Goal: Task Accomplishment & Management: Use online tool/utility

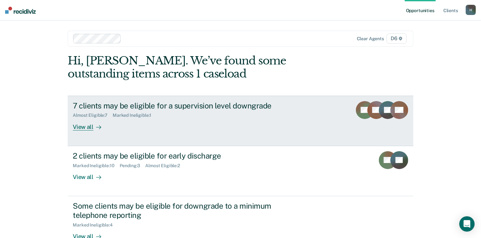
click at [83, 124] on div "View all" at bounding box center [91, 124] width 36 height 12
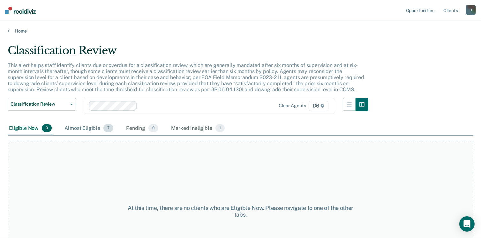
click at [88, 128] on div "Almost Eligible 7" at bounding box center [88, 129] width 51 height 14
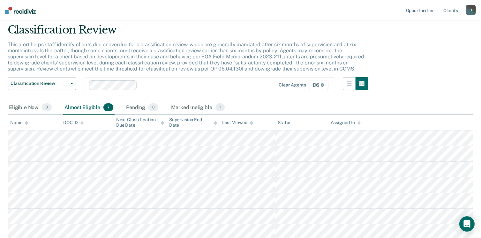
scroll to position [32, 0]
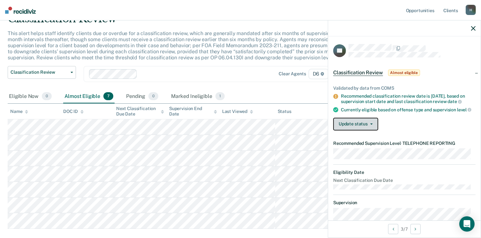
click at [371, 127] on button "Update status" at bounding box center [355, 124] width 45 height 13
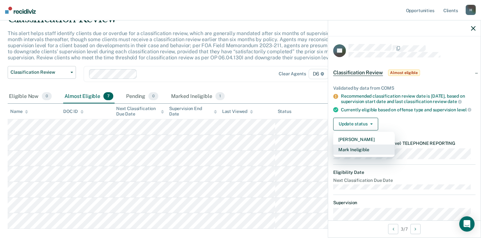
click at [369, 154] on button "Mark Ineligible" at bounding box center [364, 150] width 62 height 10
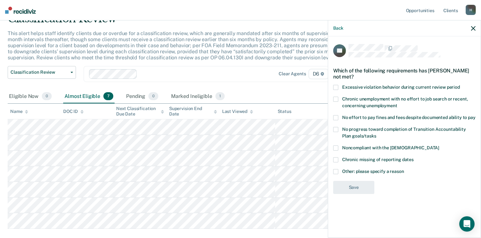
click at [337, 170] on span at bounding box center [335, 171] width 5 height 5
click at [404, 169] on input "Other: please specify a reason" at bounding box center [404, 169] width 0 height 0
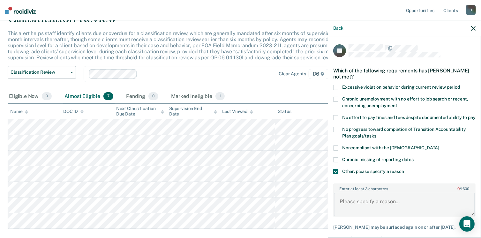
click at [342, 207] on textarea "Enter at least 3 characters 0 / 1600" at bounding box center [404, 205] width 141 height 24
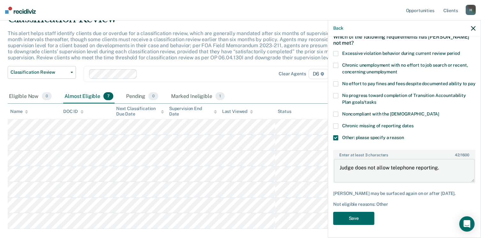
scroll to position [39, 0]
type textarea "Judge does not allow telephone reporting."
click at [353, 218] on button "Save" at bounding box center [353, 218] width 41 height 13
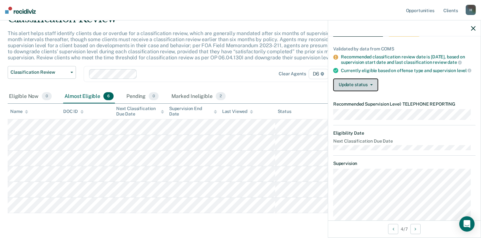
click at [373, 91] on button "Update status" at bounding box center [355, 85] width 45 height 13
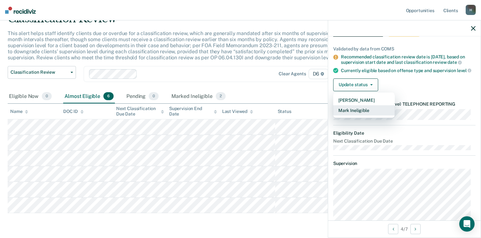
click at [372, 113] on button "Mark Ineligible" at bounding box center [364, 110] width 62 height 10
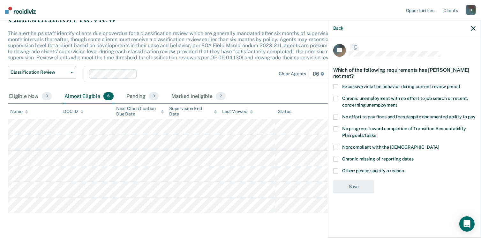
scroll to position [0, 0]
drag, startPoint x: 336, startPoint y: 169, endPoint x: 338, endPoint y: 174, distance: 5.6
click at [336, 169] on span at bounding box center [335, 171] width 5 height 5
click at [404, 169] on input "Other: please specify a reason" at bounding box center [404, 169] width 0 height 0
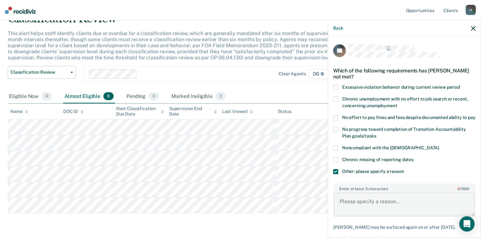
click at [351, 205] on textarea "Enter at least 3 characters 0 / 1600" at bounding box center [404, 205] width 141 height 24
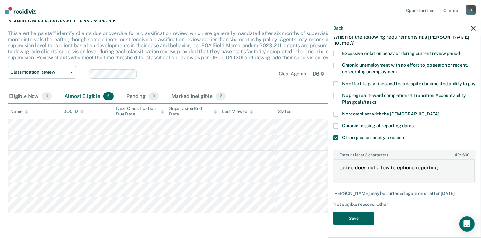
type textarea "Judge does not allow telephone reporting."
click at [348, 219] on button "Save" at bounding box center [353, 218] width 41 height 13
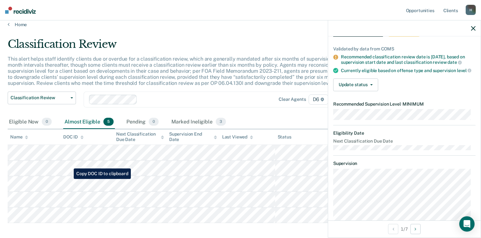
scroll to position [0, 0]
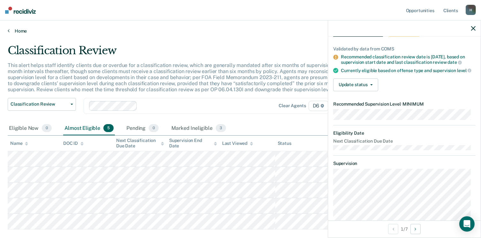
click at [19, 32] on link "Home" at bounding box center [241, 31] width 466 height 6
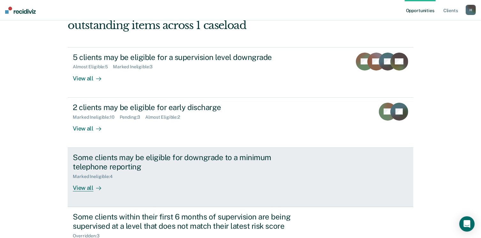
scroll to position [64, 0]
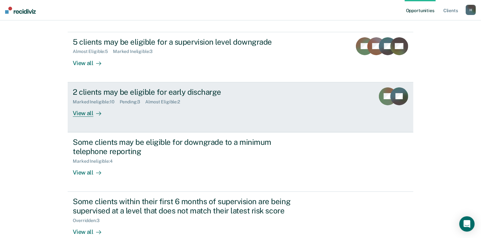
click at [79, 110] on div "View all" at bounding box center [91, 110] width 36 height 12
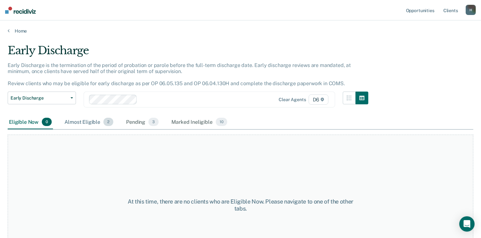
click at [82, 122] on div "Almost Eligible 2" at bounding box center [88, 122] width 51 height 14
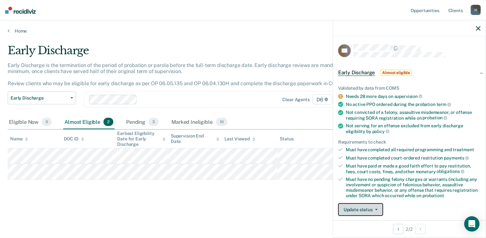
click at [372, 209] on span "button" at bounding box center [374, 209] width 5 height 1
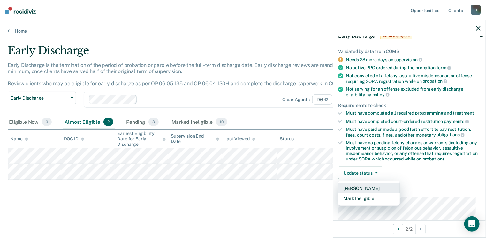
scroll to position [71, 0]
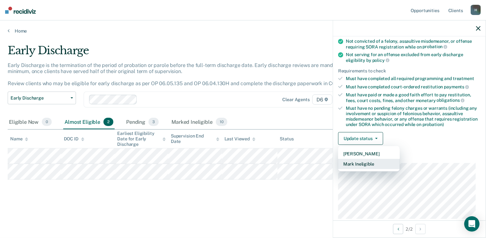
click at [372, 162] on button "Mark Ineligible" at bounding box center [369, 164] width 62 height 10
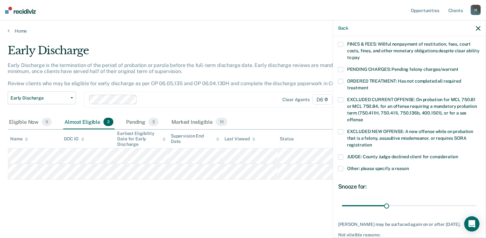
scroll to position [199, 0]
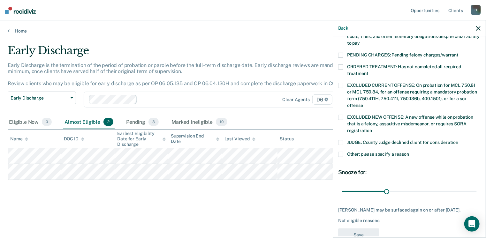
click at [341, 152] on span at bounding box center [340, 154] width 5 height 5
click at [409, 152] on input "Other: please specify a reason" at bounding box center [409, 152] width 0 height 0
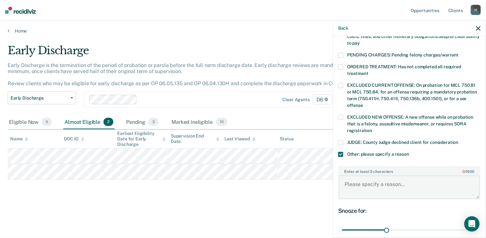
click at [350, 182] on textarea "Enter at least 3 characters 0 / 1600" at bounding box center [409, 188] width 141 height 24
type textarea "Has a pending probation violation"
drag, startPoint x: 386, startPoint y: 221, endPoint x: 479, endPoint y: 226, distance: 93.3
type input "90"
click at [477, 226] on input "range" at bounding box center [409, 230] width 135 height 11
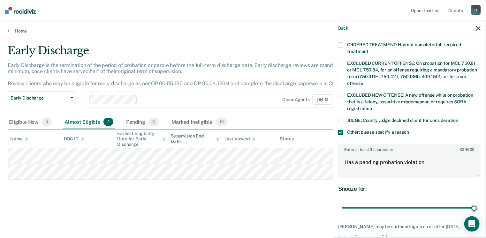
scroll to position [251, 0]
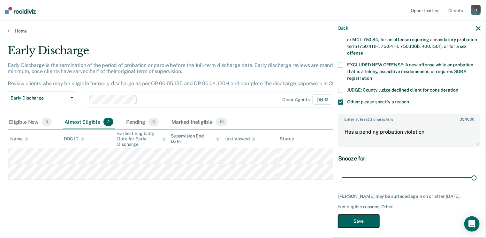
click at [372, 217] on button "Save" at bounding box center [358, 221] width 41 height 13
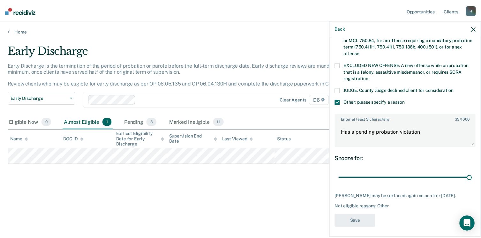
scroll to position [198, 0]
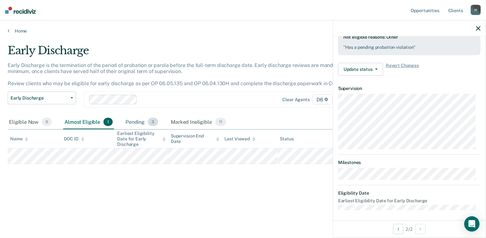
click at [134, 121] on div "Pending 3" at bounding box center [141, 122] width 35 height 14
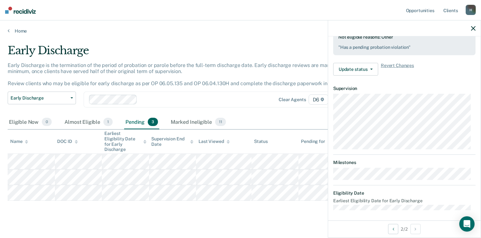
scroll to position [165, 0]
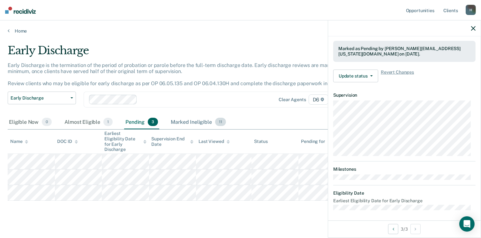
click at [183, 121] on div "Marked Ineligible 11" at bounding box center [197, 122] width 57 height 14
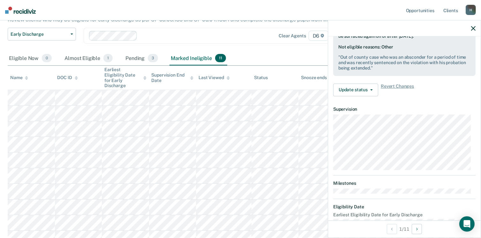
scroll to position [202, 0]
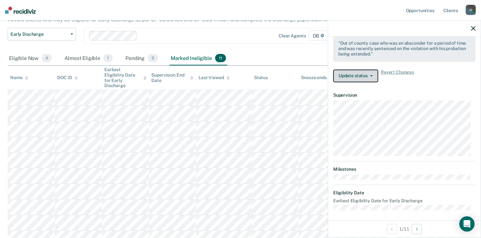
click at [371, 75] on icon "button" at bounding box center [371, 75] width 3 height 1
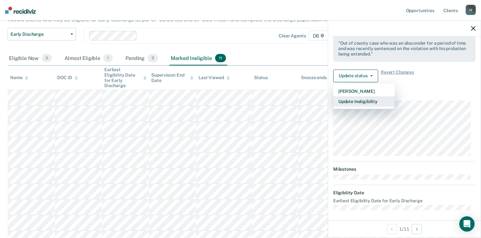
click at [372, 101] on button "Update Ineligibility" at bounding box center [364, 101] width 62 height 10
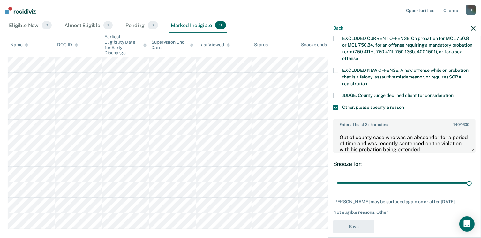
scroll to position [128, 0]
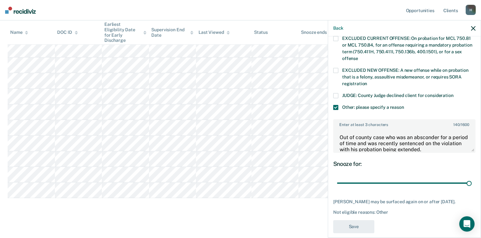
click at [352, 207] on div "DB Which of the following requirements has [PERSON_NAME] not met? [MEDICAL_DATA…" at bounding box center [404, 17] width 142 height 439
click at [300, 211] on main "Early Discharge Early Discharge is the termination of the period of probation o…" at bounding box center [240, 74] width 481 height 336
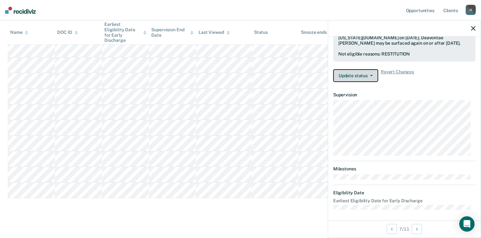
click at [371, 72] on button "Update status" at bounding box center [355, 75] width 45 height 13
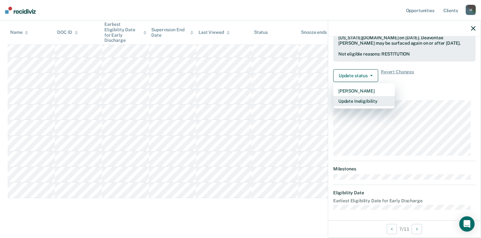
click at [369, 98] on button "Update Ineligibility" at bounding box center [364, 101] width 62 height 10
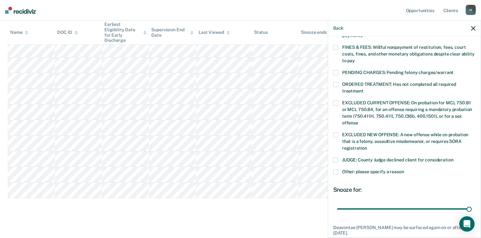
scroll to position [149, 0]
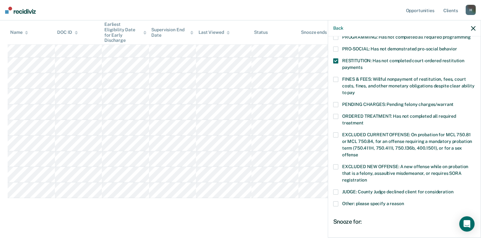
drag, startPoint x: 336, startPoint y: 71, endPoint x: 335, endPoint y: 67, distance: 3.8
click at [336, 77] on span at bounding box center [335, 79] width 5 height 5
click at [355, 90] on input "FINES & FEES: Willful nonpayment of restitution, fees, court costs, fines, and …" at bounding box center [355, 90] width 0 height 0
click at [335, 58] on span at bounding box center [335, 60] width 5 height 5
click at [363, 65] on input "RESTITUTION: Has not completed court-ordered restitution payments" at bounding box center [363, 65] width 0 height 0
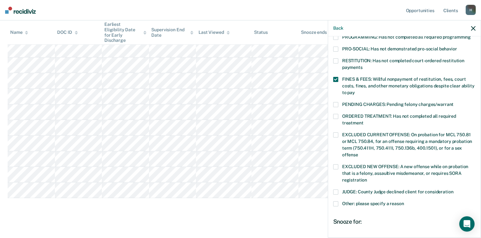
click at [337, 77] on span at bounding box center [335, 79] width 5 height 5
click at [355, 90] on input "FINES & FEES: Willful nonpayment of restitution, fees, court costs, fines, and …" at bounding box center [355, 90] width 0 height 0
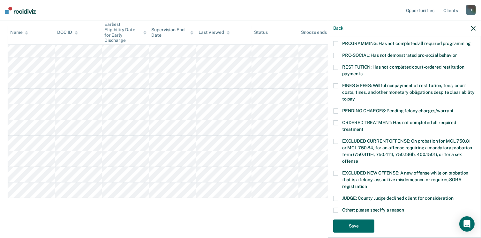
click at [337, 65] on span at bounding box center [335, 67] width 5 height 5
click at [363, 71] on input "RESTITUTION: Has not completed court-ordered restitution payments" at bounding box center [363, 71] width 0 height 0
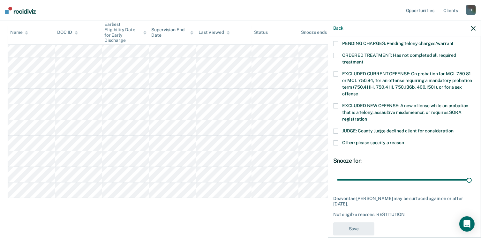
scroll to position [213, 0]
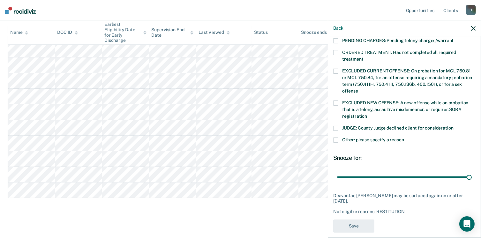
click at [314, 214] on main "Early Discharge Early Discharge is the termination of the period of probation o…" at bounding box center [240, 74] width 481 height 336
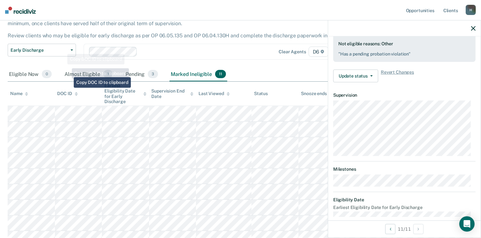
scroll to position [0, 0]
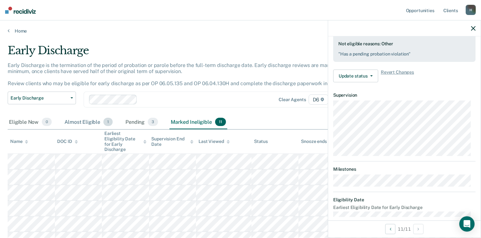
click at [78, 122] on div "Almost Eligible 1" at bounding box center [88, 122] width 51 height 14
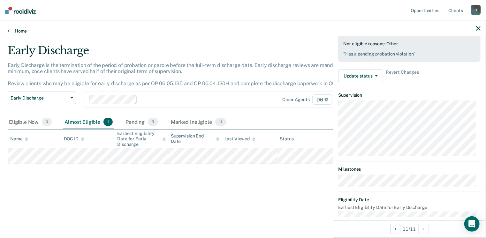
click at [21, 31] on link "Home" at bounding box center [243, 31] width 470 height 6
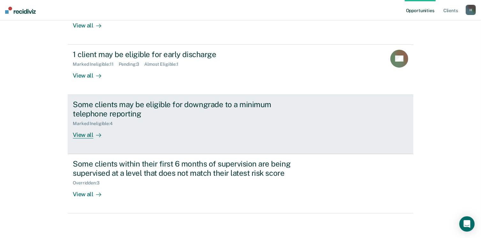
scroll to position [102, 0]
click at [83, 135] on div "View all" at bounding box center [91, 132] width 36 height 12
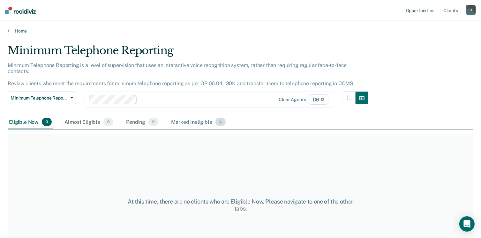
click at [184, 115] on div "Marked Ineligible 4" at bounding box center [198, 122] width 57 height 14
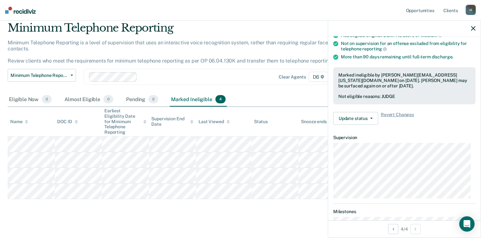
scroll to position [96, 0]
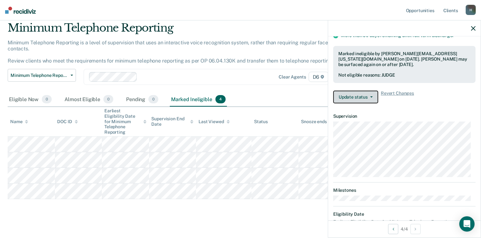
click at [373, 95] on button "Update status" at bounding box center [355, 97] width 45 height 13
click at [389, 128] on article "SR Minimum Telephone Reporting Currently ineligible Validated by data from COMS…" at bounding box center [404, 89] width 142 height 283
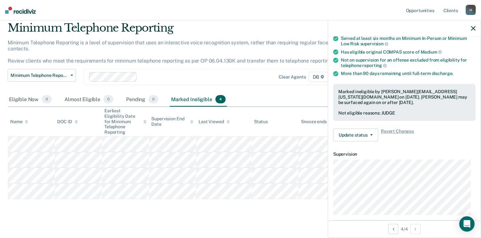
scroll to position [54, 0]
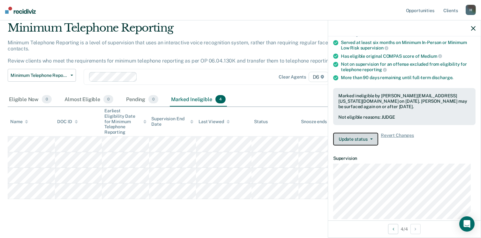
click at [373, 134] on button "Update status" at bounding box center [355, 139] width 45 height 13
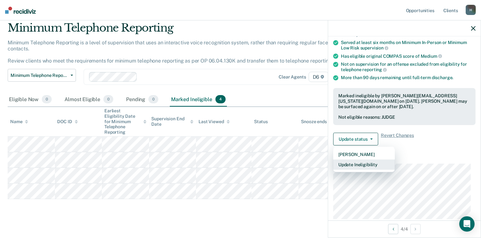
click at [376, 162] on button "Update Ineligibility" at bounding box center [364, 165] width 62 height 10
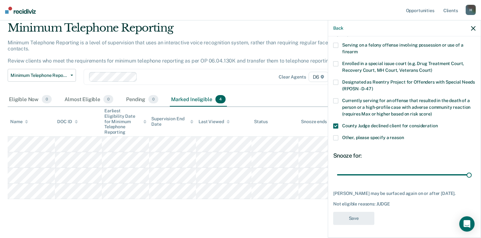
scroll to position [47, 0]
click at [254, 207] on div "Minimum Telephone Reporting Minimum Telephone Reporting is a level of supervisi…" at bounding box center [241, 119] width 466 height 196
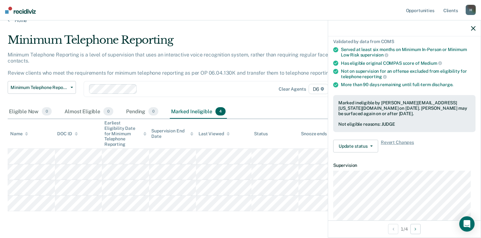
scroll to position [0, 0]
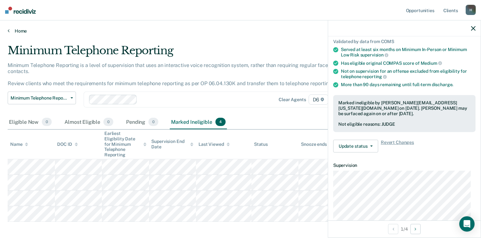
click at [20, 28] on link "Home" at bounding box center [241, 31] width 466 height 6
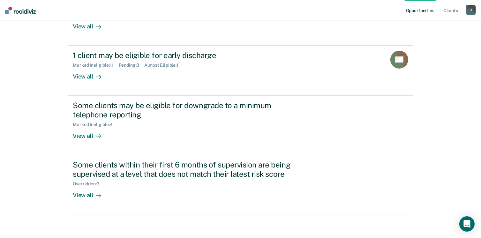
scroll to position [102, 0]
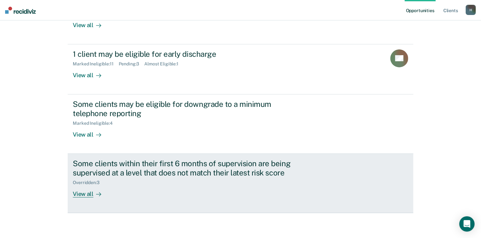
click at [84, 193] on div "View all" at bounding box center [91, 191] width 36 height 12
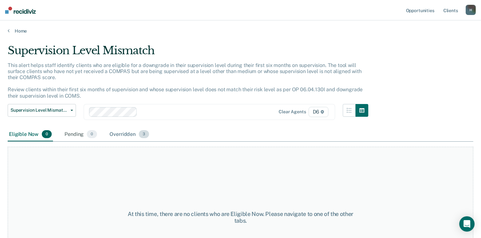
click at [126, 134] on div "Overridden 3" at bounding box center [130, 135] width 42 height 14
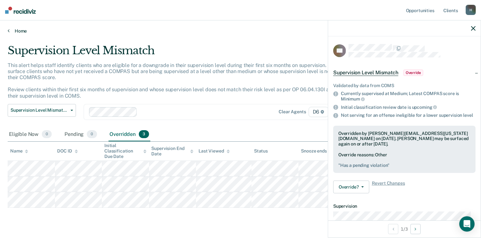
click at [23, 31] on link "Home" at bounding box center [241, 31] width 466 height 6
